Goal: Information Seeking & Learning: Learn about a topic

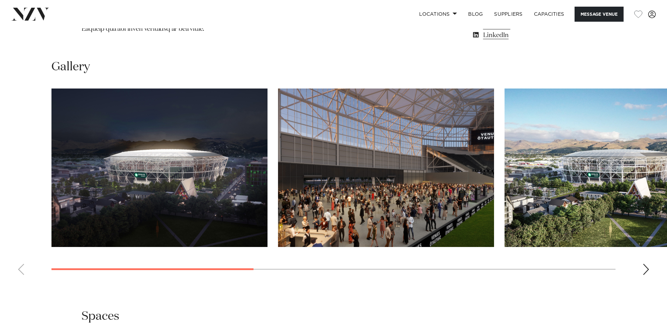
scroll to position [666, 0]
click at [220, 165] on img "1 / 7" at bounding box center [159, 168] width 216 height 159
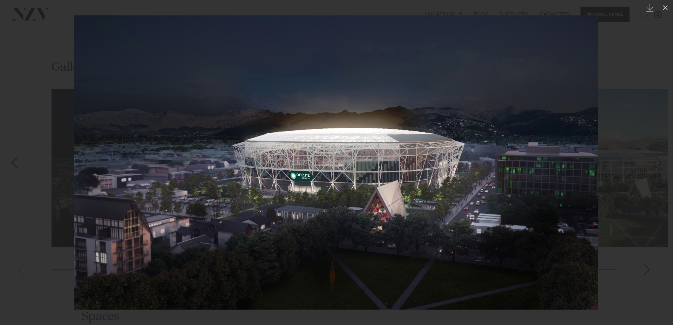
click at [657, 163] on div "Next slide" at bounding box center [658, 162] width 9 height 13
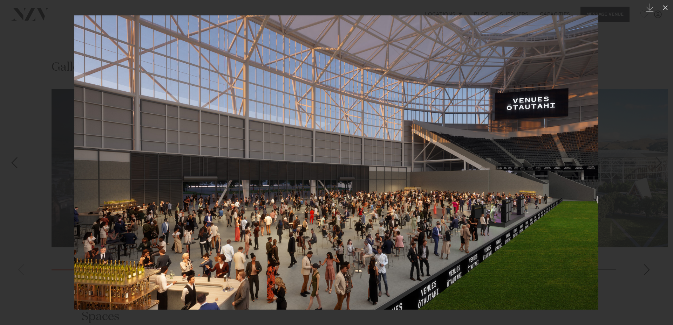
click at [658, 164] on div "2 / 7 Created with Sketch." at bounding box center [336, 162] width 673 height 325
click at [661, 164] on div "Next slide" at bounding box center [658, 162] width 9 height 13
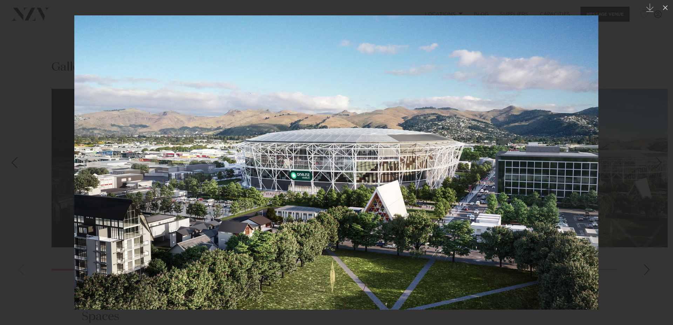
click at [656, 160] on div "Next slide" at bounding box center [658, 162] width 9 height 13
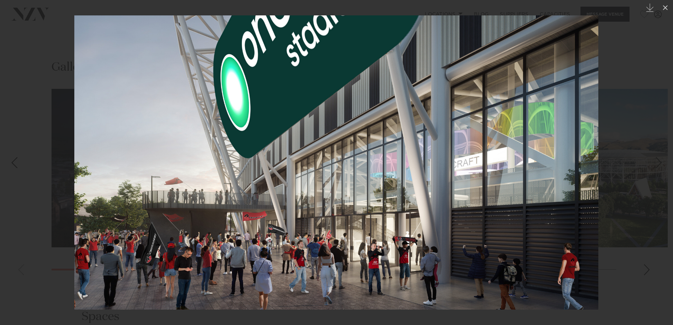
click at [653, 162] on link at bounding box center [660, 162] width 25 height 35
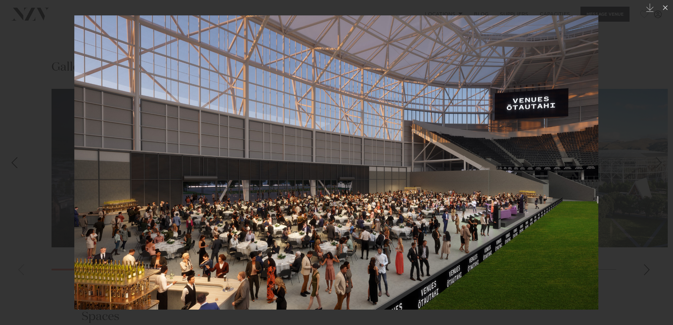
click at [653, 162] on link at bounding box center [660, 162] width 25 height 35
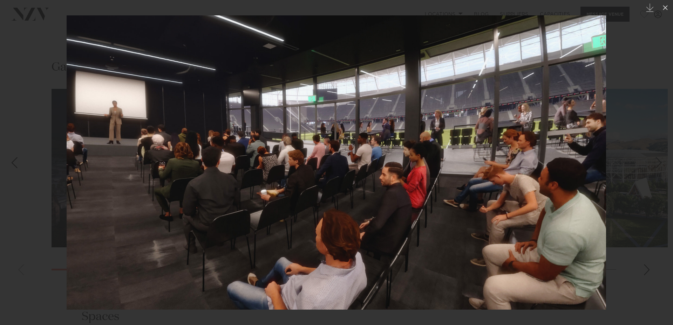
click at [22, 162] on link at bounding box center [12, 162] width 25 height 35
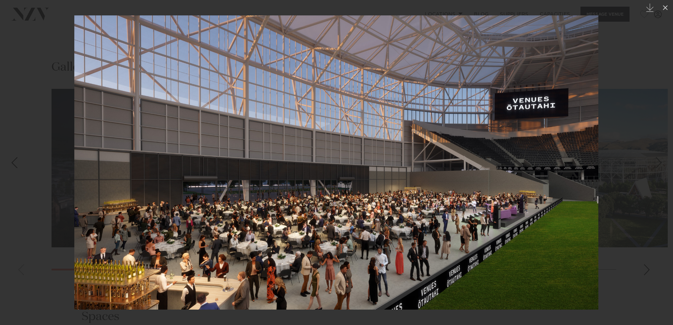
click at [652, 160] on link at bounding box center [660, 162] width 25 height 35
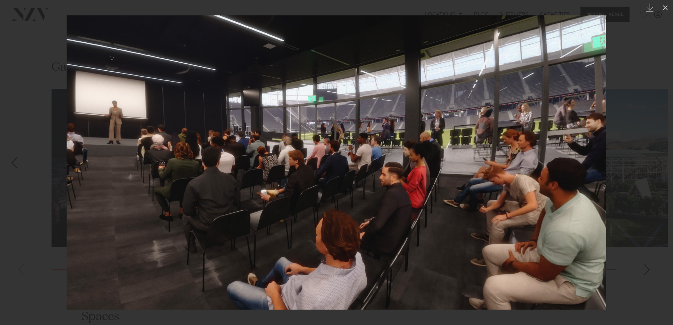
click at [18, 164] on div "Previous slide" at bounding box center [13, 162] width 9 height 13
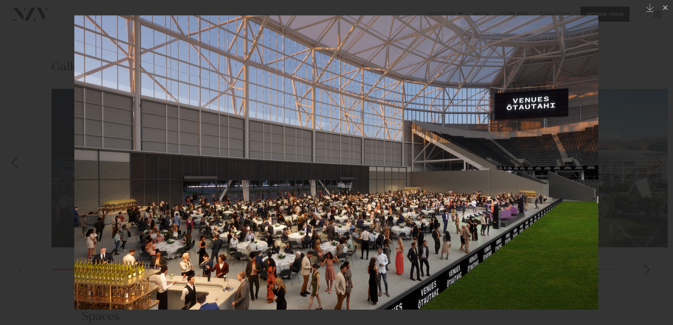
click at [660, 166] on div "Next slide" at bounding box center [658, 162] width 9 height 13
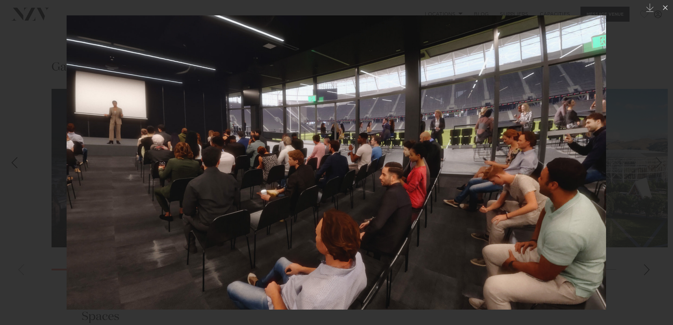
click at [18, 160] on link at bounding box center [12, 162] width 25 height 35
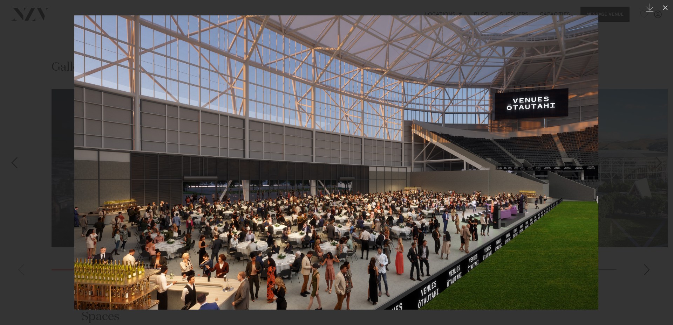
click at [14, 159] on div "Previous slide" at bounding box center [13, 162] width 9 height 13
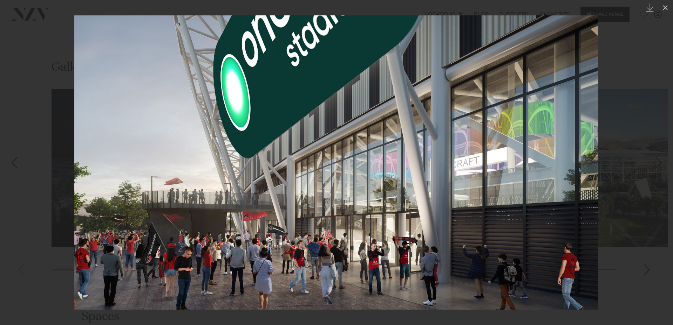
click at [654, 165] on div "Next slide" at bounding box center [658, 162] width 9 height 13
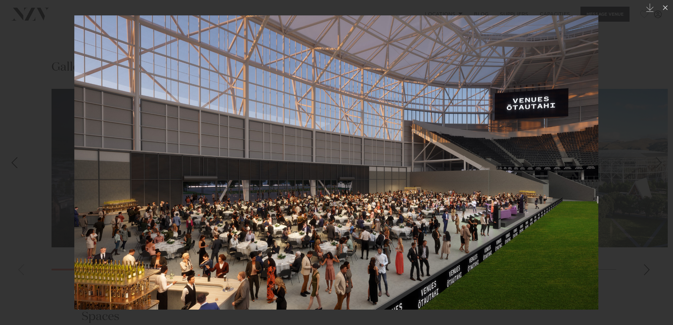
click at [658, 165] on div "Next slide" at bounding box center [658, 162] width 9 height 13
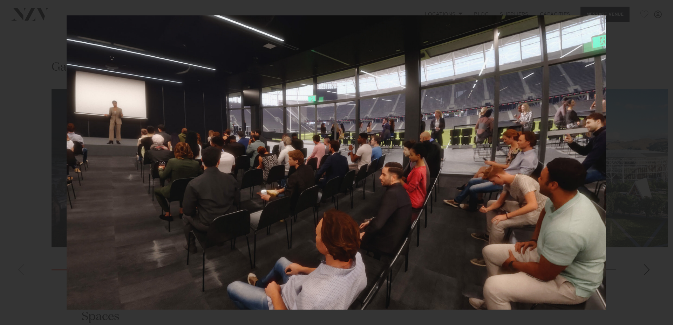
click at [659, 161] on div "6 / 7 Created with Sketch." at bounding box center [336, 162] width 673 height 325
click at [655, 165] on div "Next slide" at bounding box center [658, 162] width 9 height 13
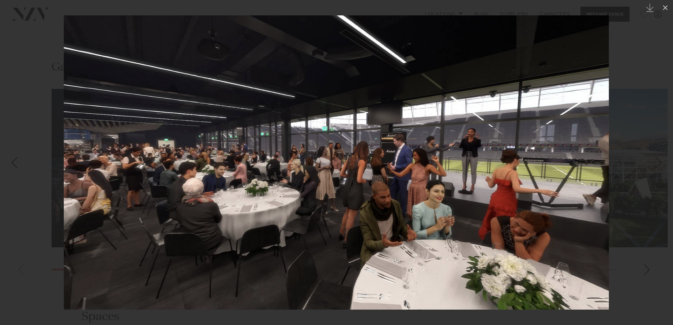
click at [655, 163] on div "Next slide" at bounding box center [658, 162] width 9 height 13
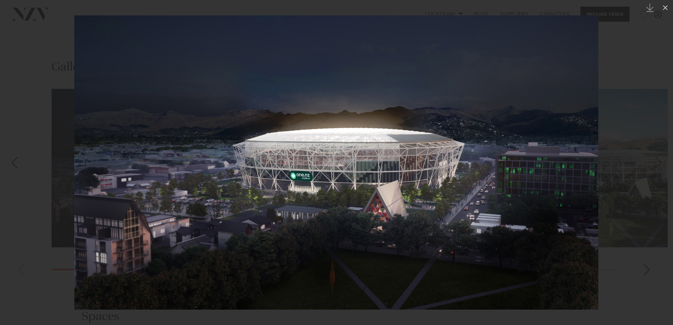
click at [655, 163] on div "Next slide" at bounding box center [658, 162] width 9 height 13
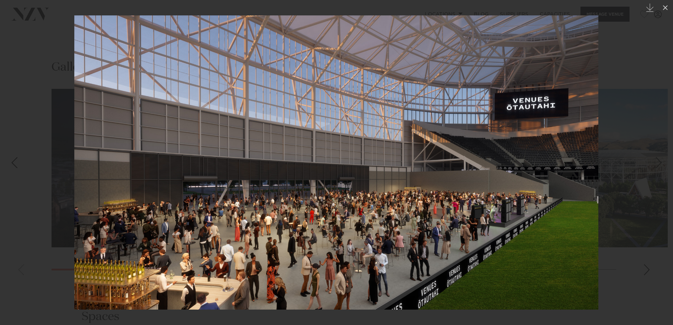
click at [654, 161] on div "Next slide" at bounding box center [658, 162] width 9 height 13
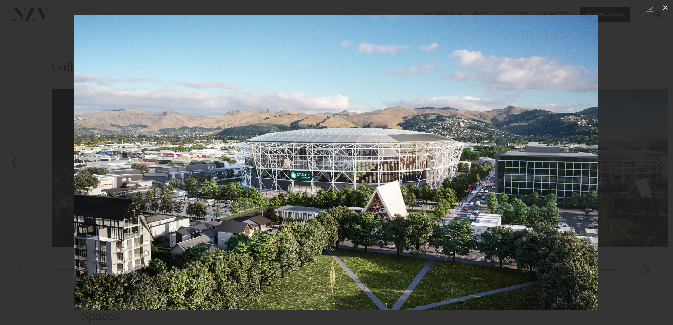
click at [665, 11] on icon at bounding box center [665, 8] width 8 height 8
